Goal: Navigation & Orientation: Find specific page/section

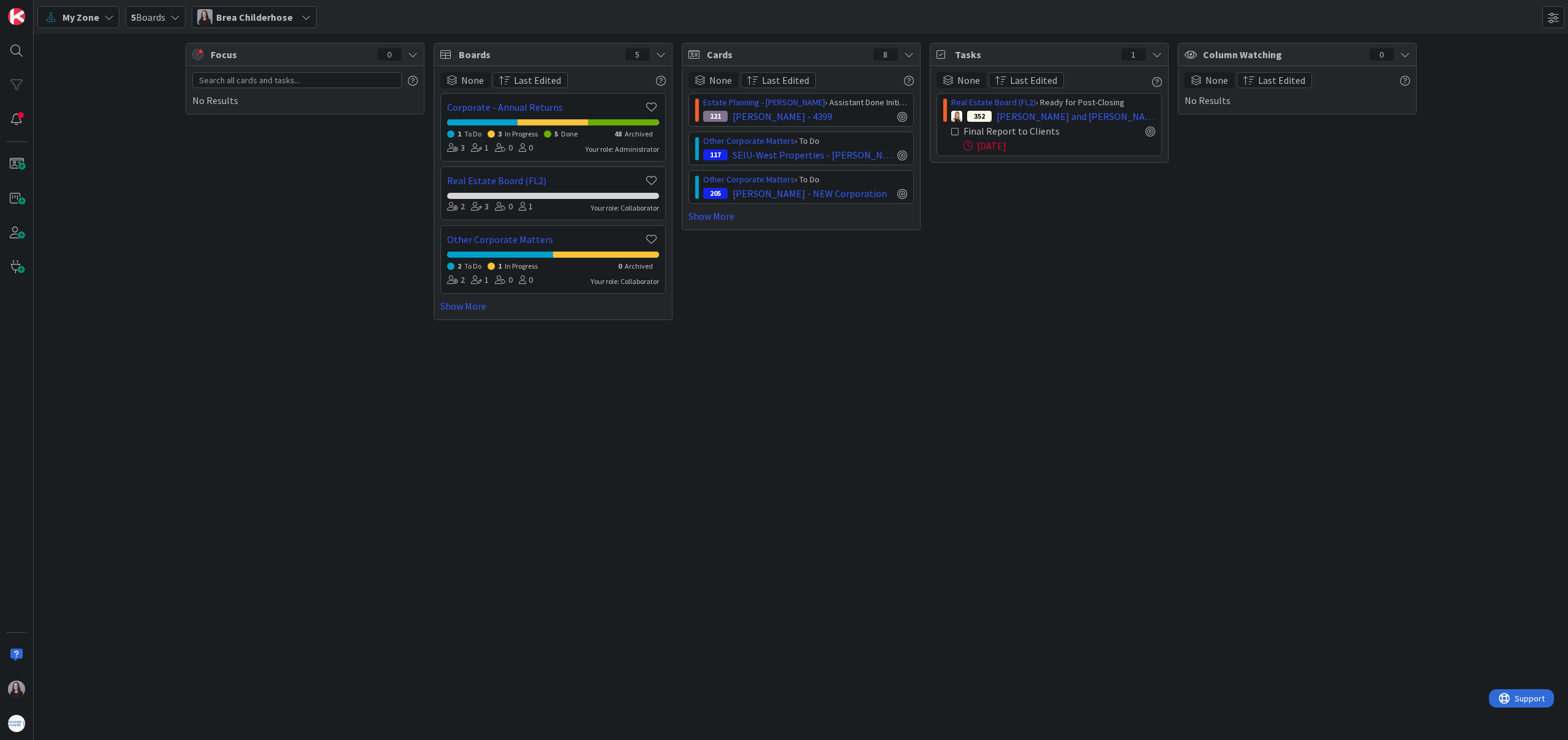
click at [953, 131] on icon at bounding box center [956, 131] width 8 height 8
click at [163, 19] on span "5 Boards" at bounding box center [149, 17] width 34 height 14
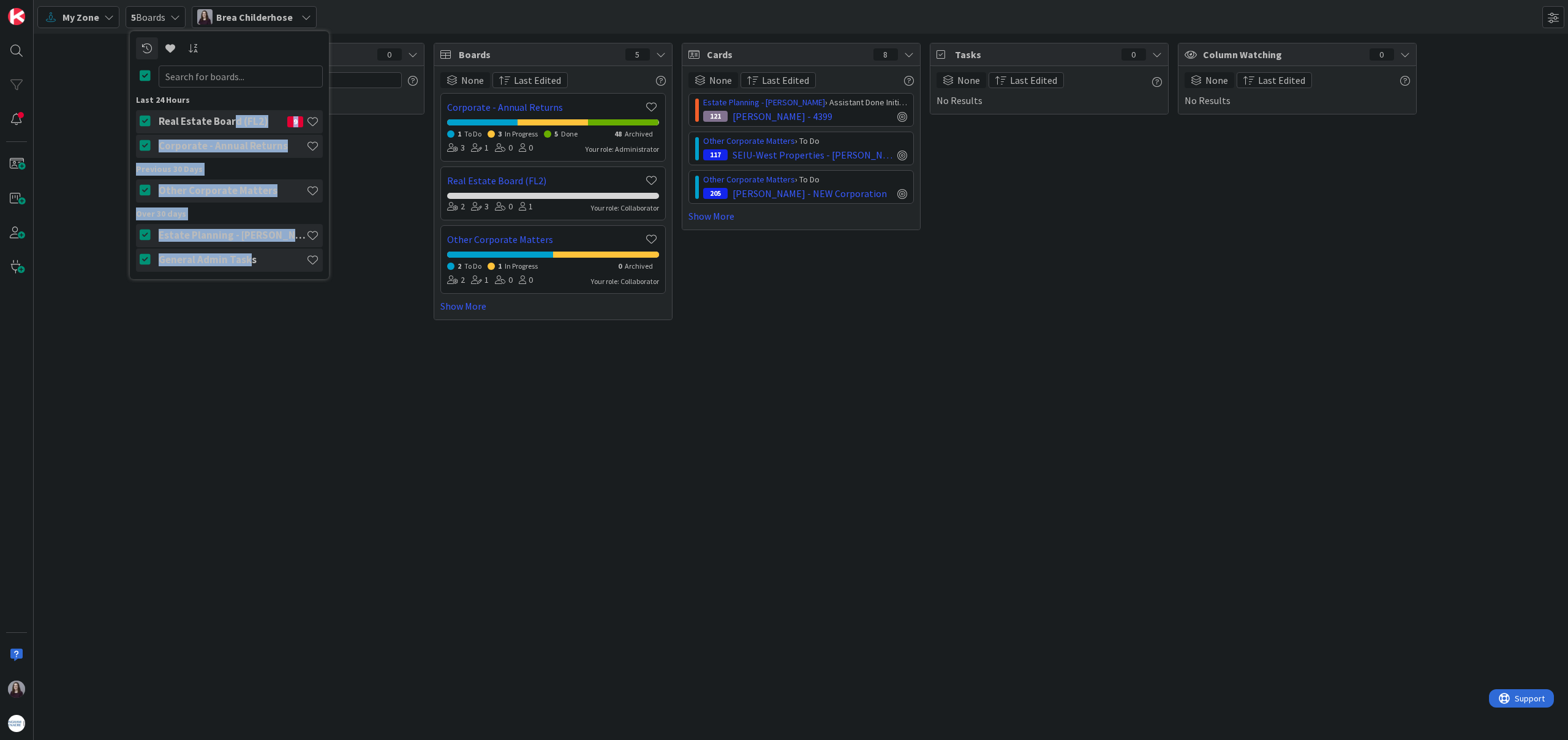
drag, startPoint x: 231, startPoint y: 122, endPoint x: 257, endPoint y: 237, distance: 117.9
click at [249, 256] on div "Last 24 Hours Real Estate Board (FL2) 9 Corporate - Annual Returns Previous 30 …" at bounding box center [230, 183] width 187 height 179
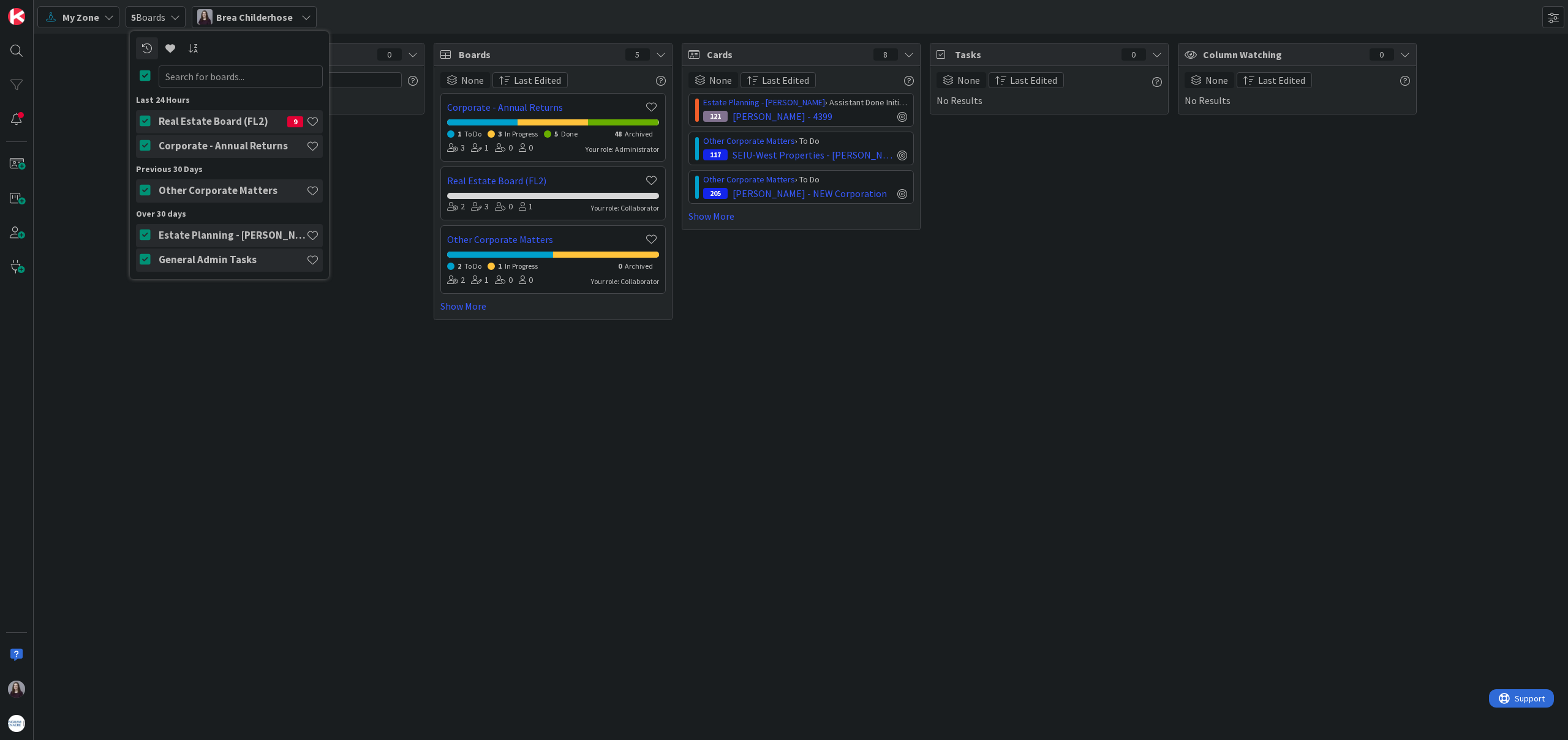
click at [280, 96] on div "Last 24 Hours" at bounding box center [230, 100] width 187 height 13
click at [310, 13] on div "Brea Childerhose" at bounding box center [255, 17] width 125 height 22
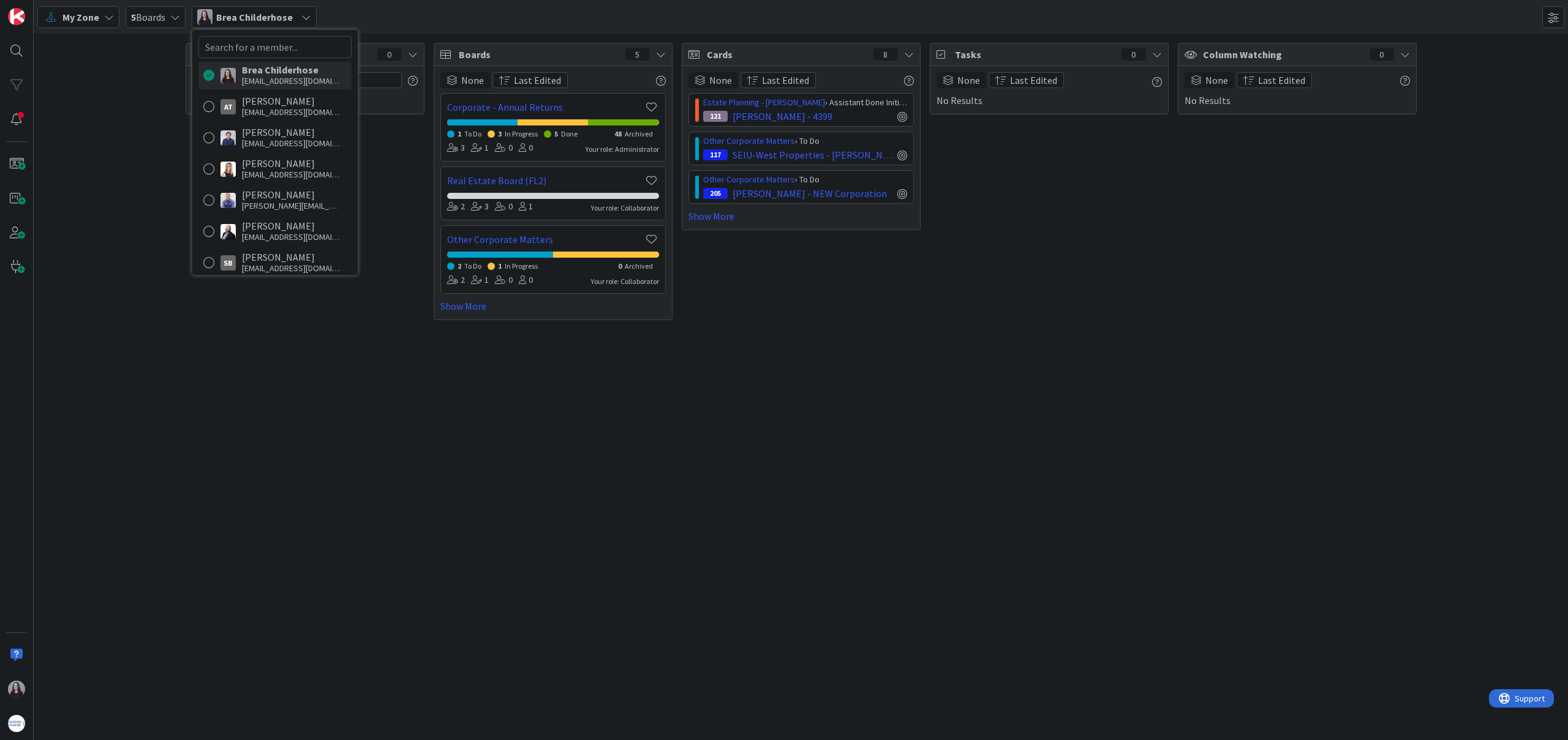
click at [310, 13] on div "Brea Childerhose" at bounding box center [255, 17] width 125 height 22
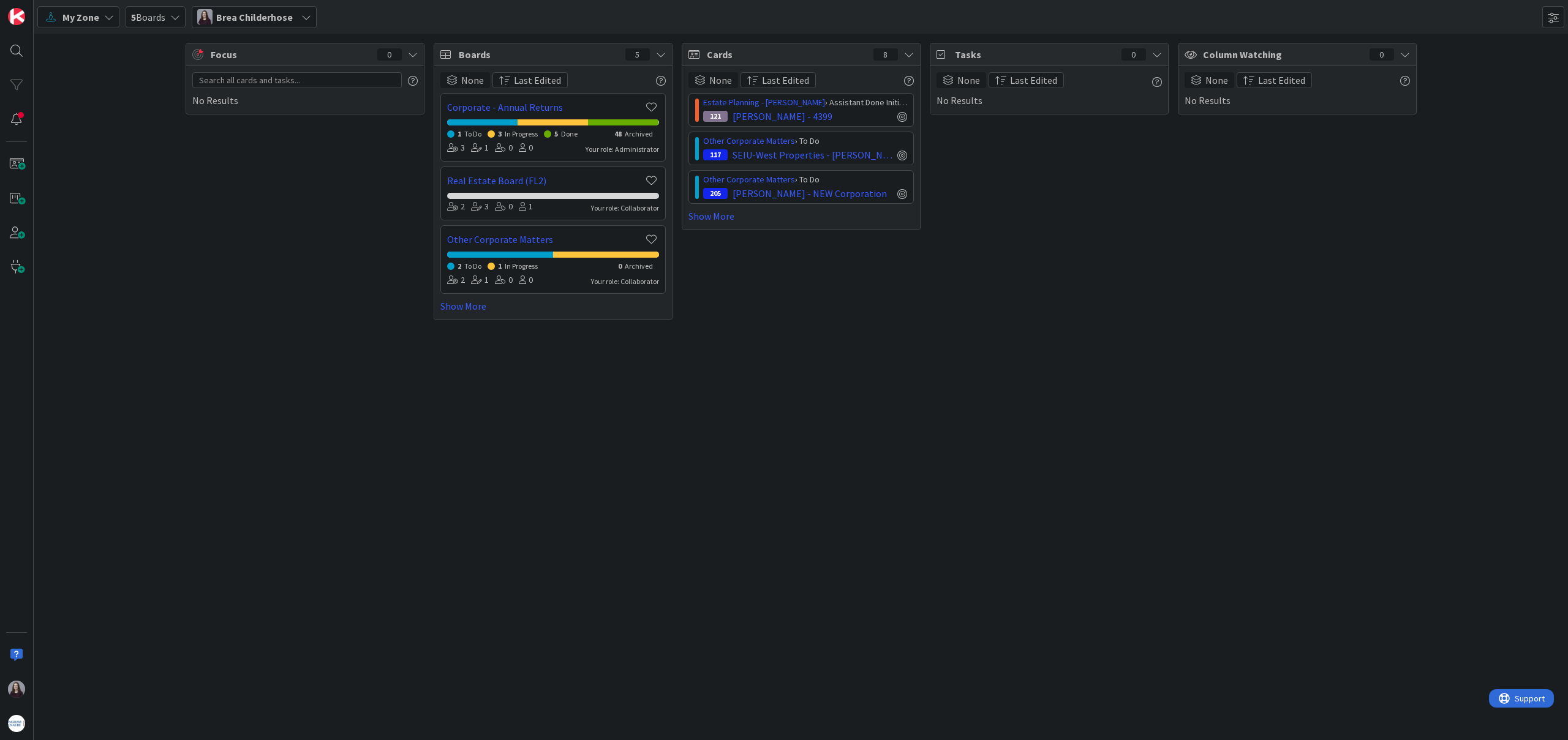
click at [116, 20] on div "My Zone" at bounding box center [78, 17] width 82 height 22
click at [106, 65] on span "Organization" at bounding box center [108, 63] width 88 height 19
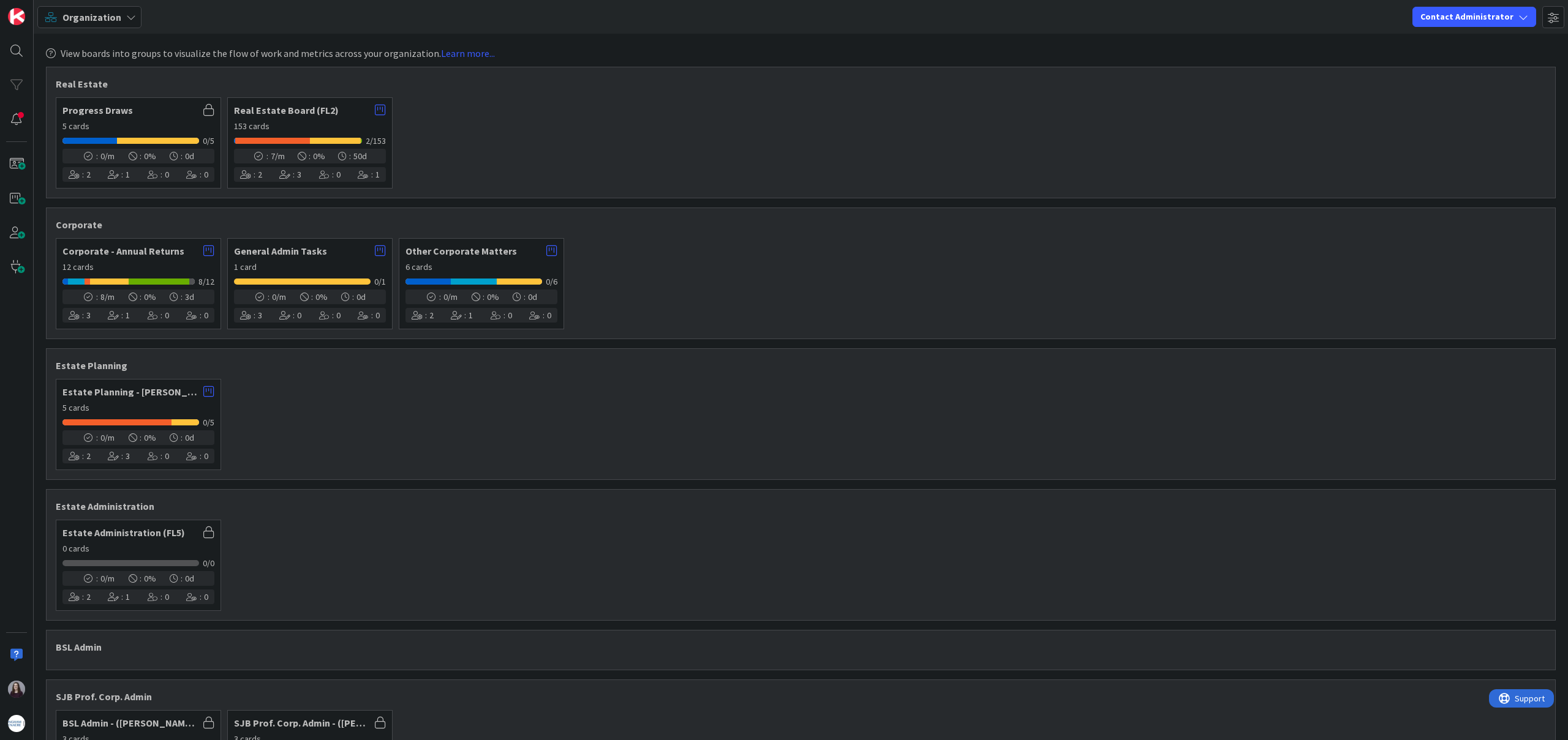
click at [126, 17] on icon at bounding box center [131, 17] width 10 height 10
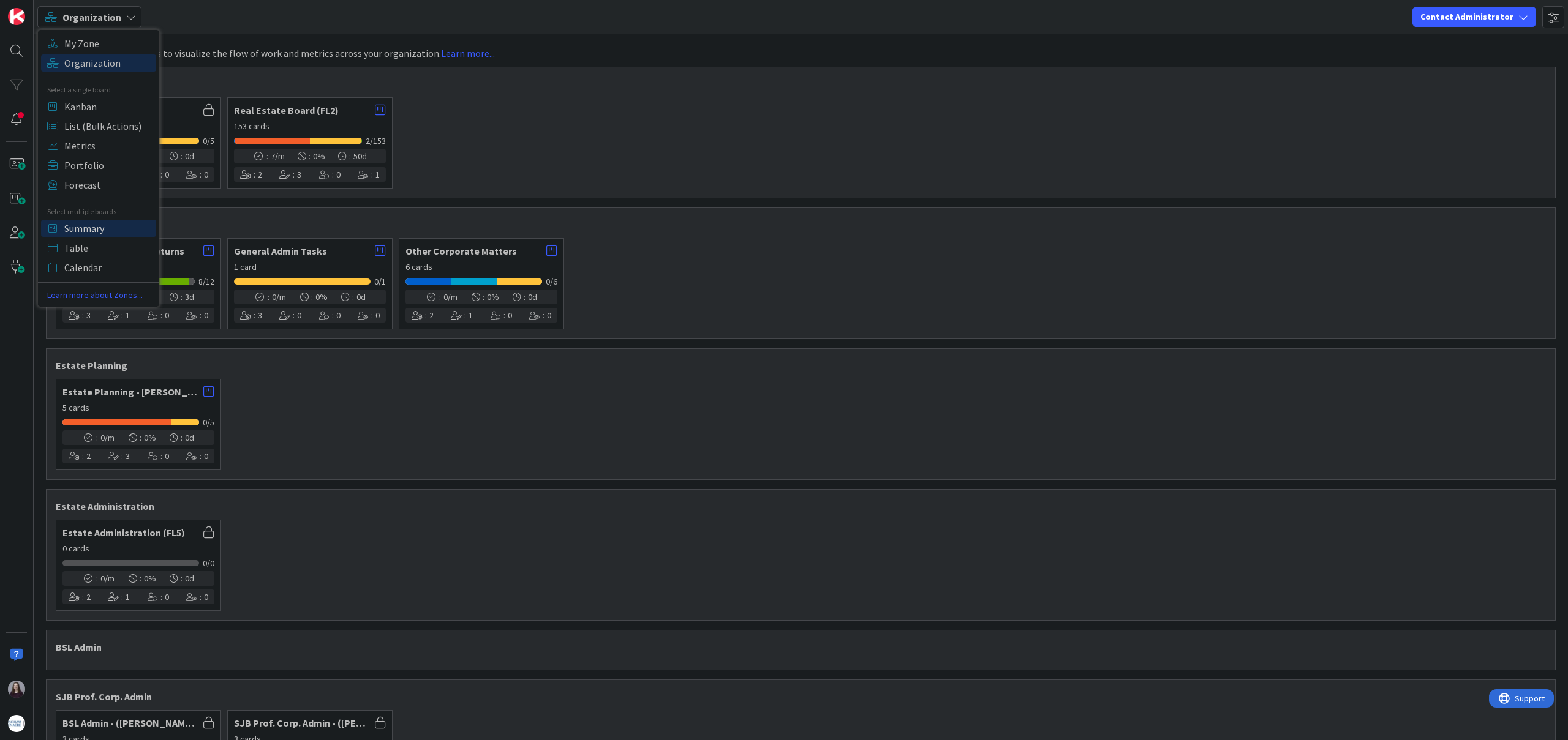
click at [93, 225] on span "Summary" at bounding box center [108, 228] width 88 height 19
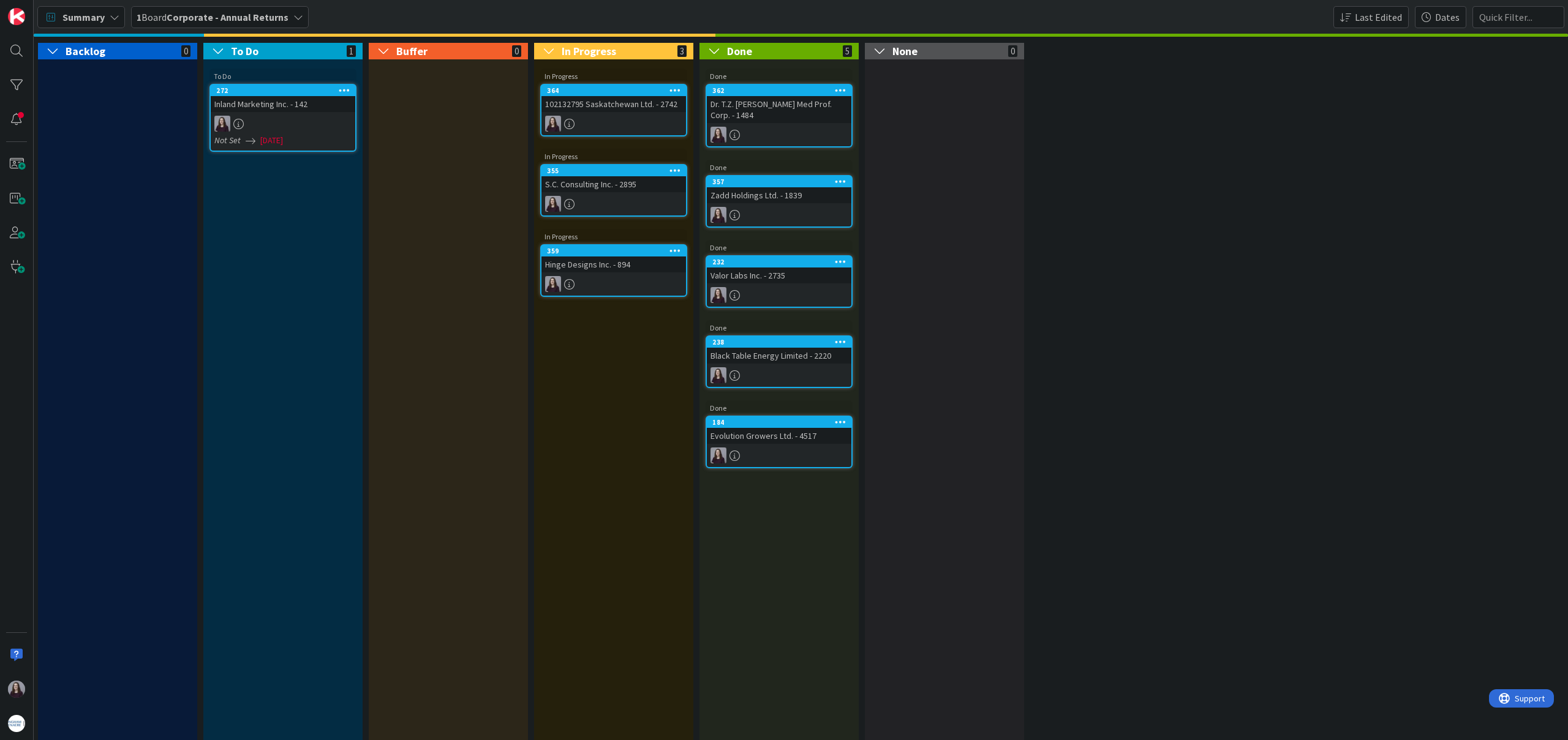
click at [117, 15] on icon at bounding box center [114, 17] width 10 height 10
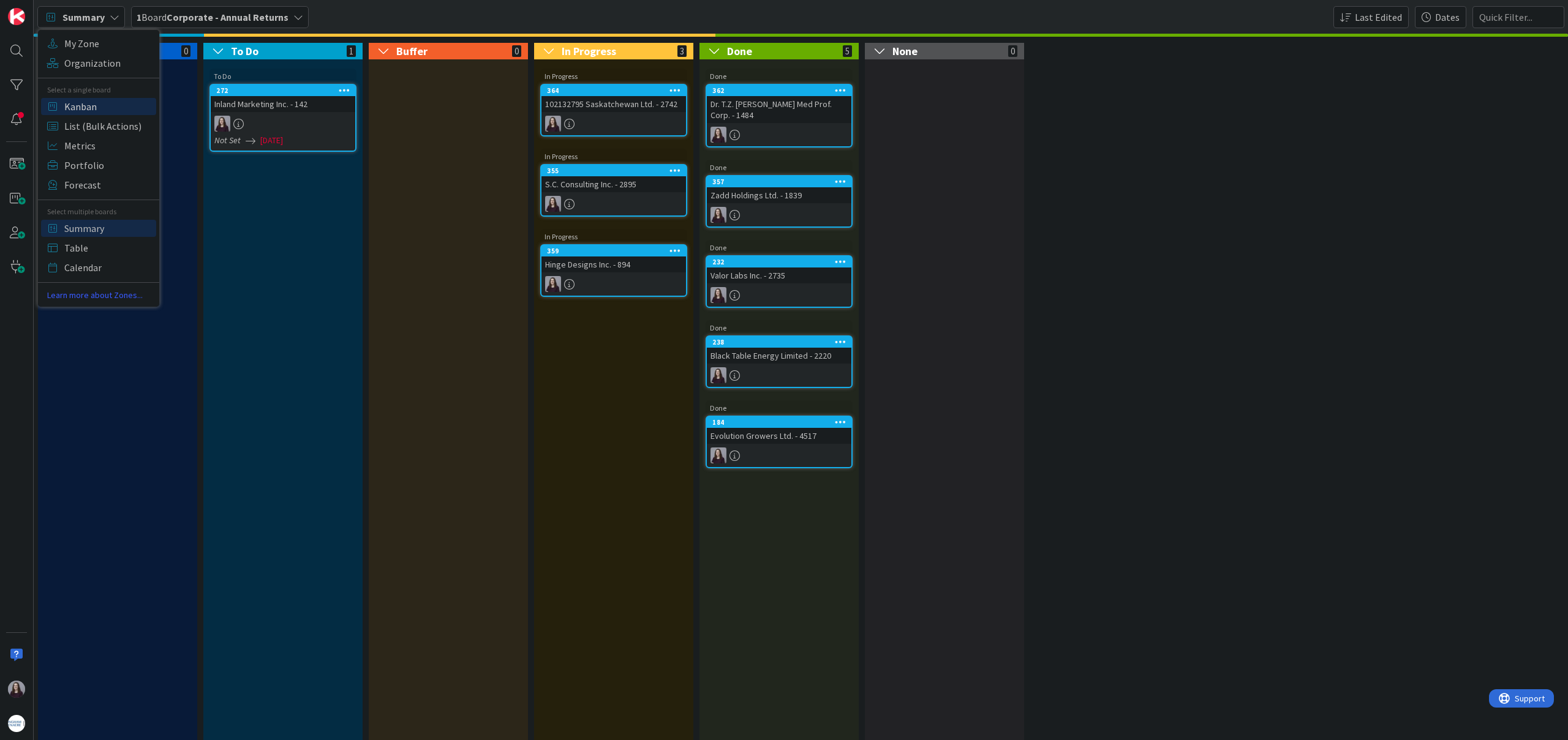
click at [111, 106] on span "Kanban" at bounding box center [108, 107] width 88 height 19
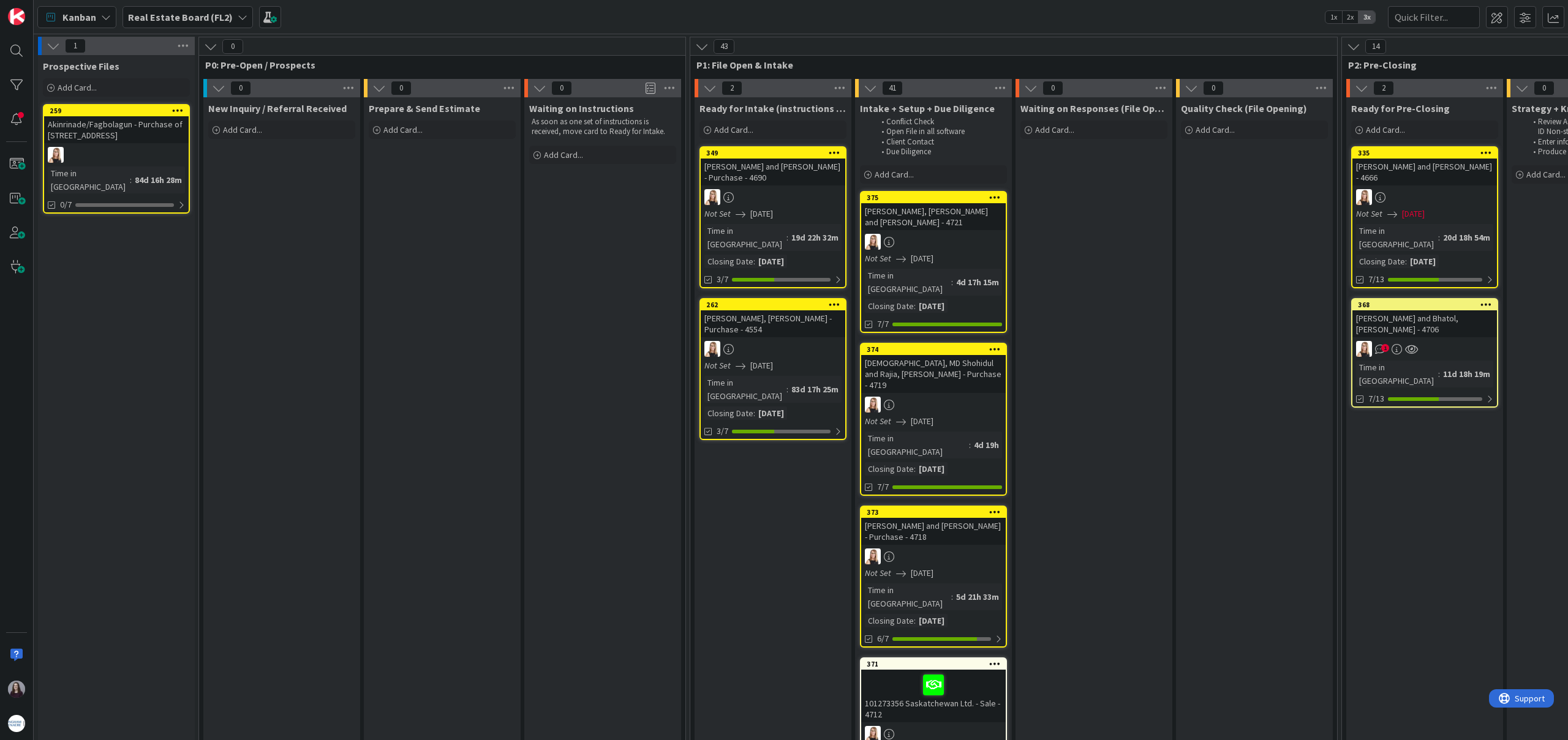
click at [229, 17] on div "Real Estate Board (FL2)" at bounding box center [188, 17] width 131 height 22
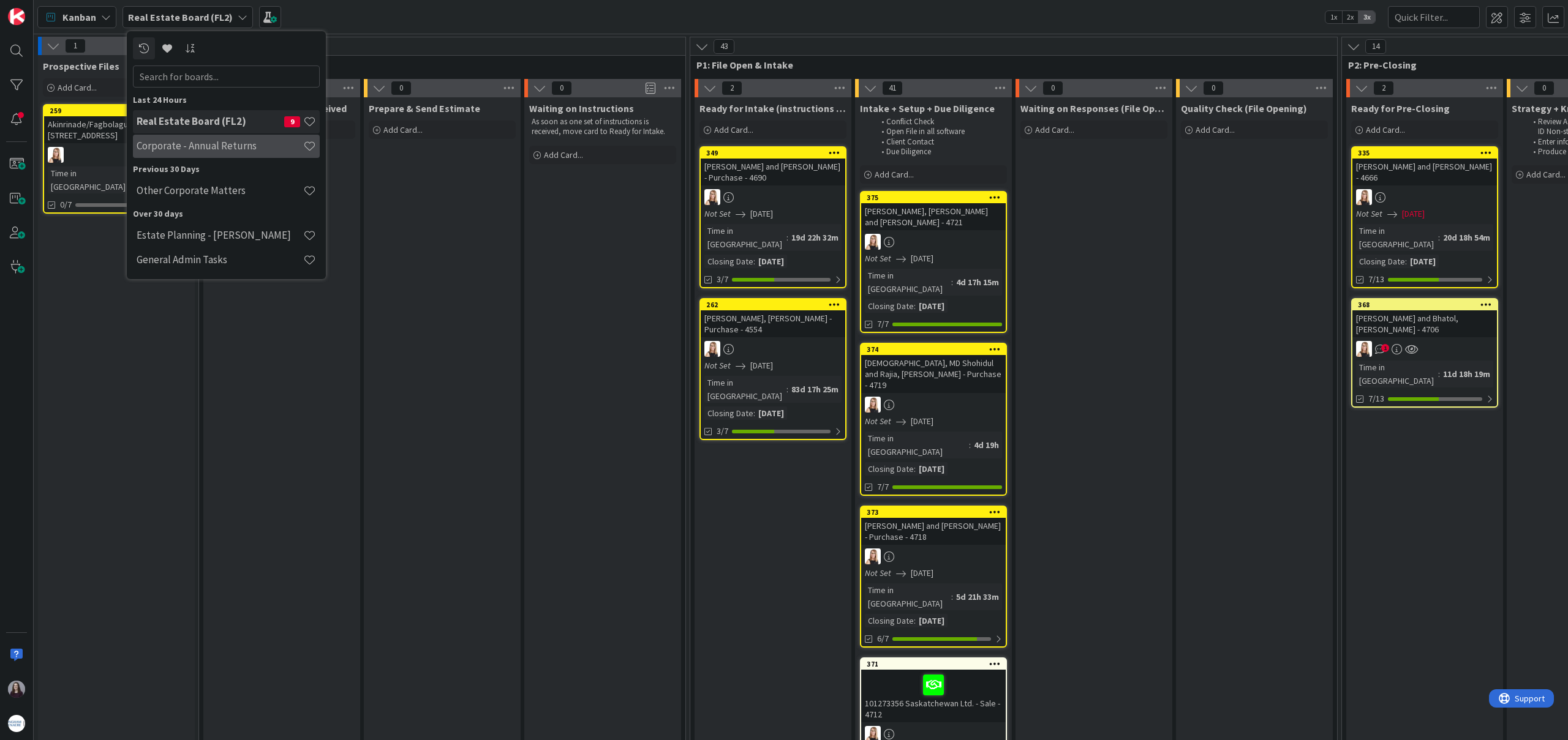
click at [206, 136] on div "Corporate - Annual Returns" at bounding box center [226, 146] width 187 height 23
